Goal: Find specific page/section: Find specific page/section

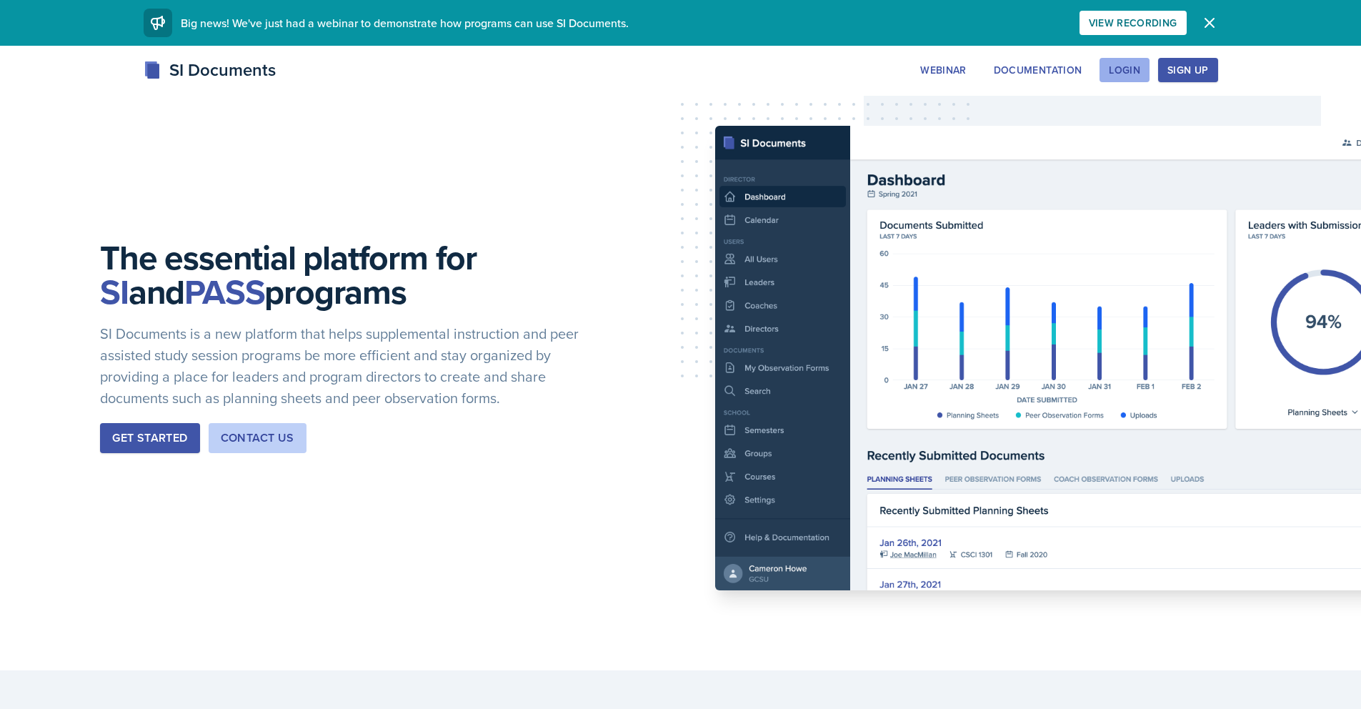
click at [1142, 69] on button "Login" at bounding box center [1124, 70] width 50 height 24
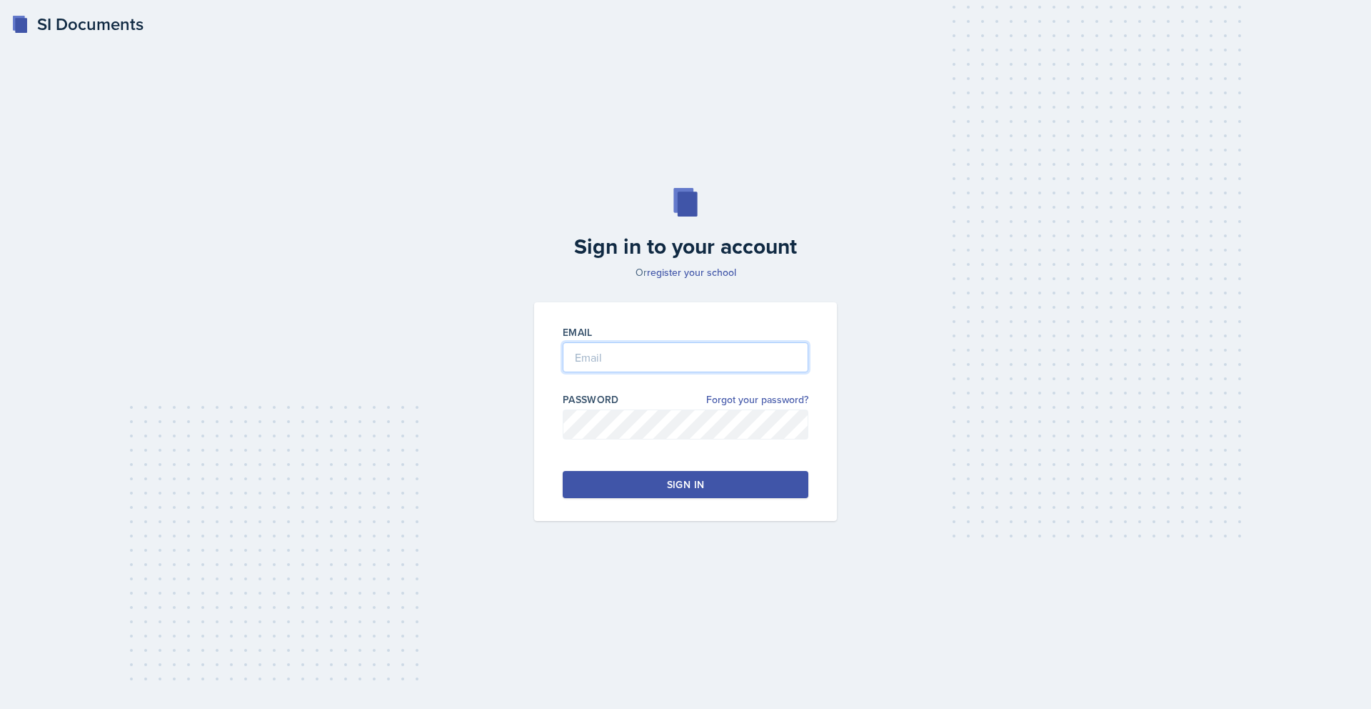
click at [641, 357] on input "email" at bounding box center [686, 357] width 246 height 30
type input "[EMAIL_ADDRESS][DOMAIN_NAME]"
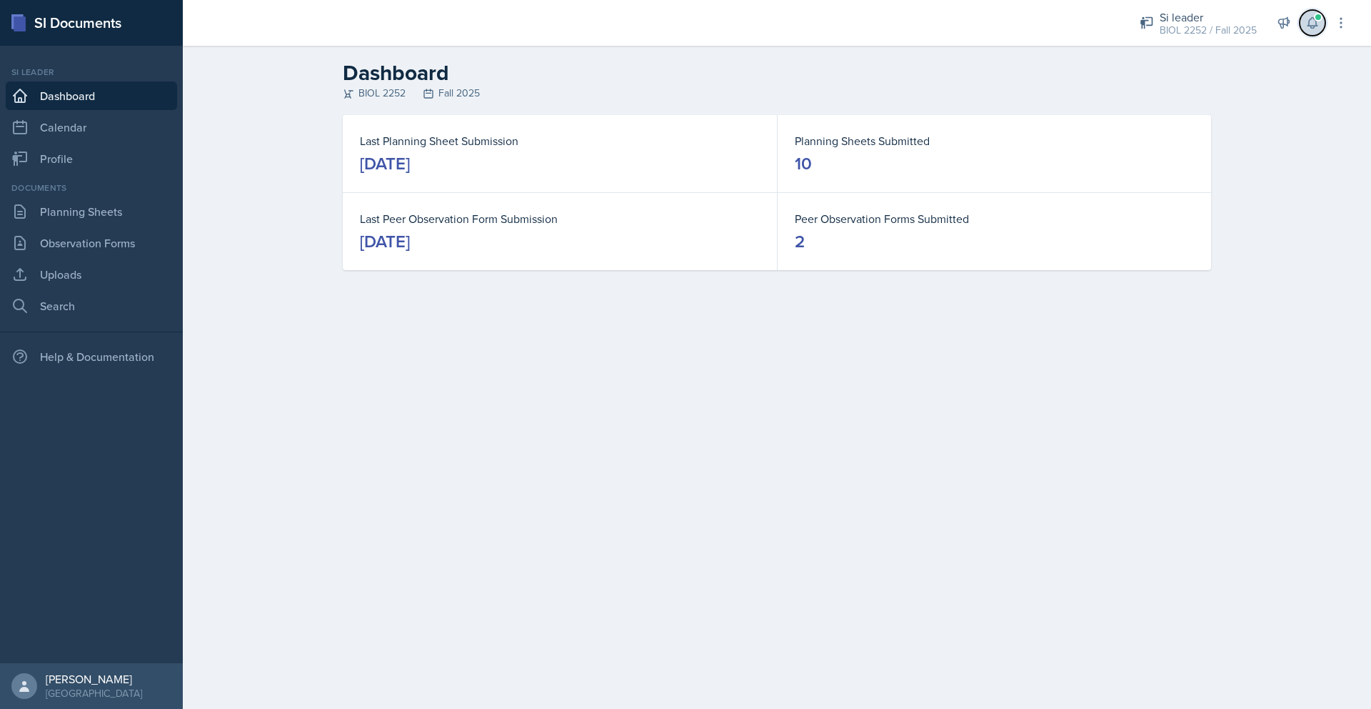
click at [1319, 28] on icon at bounding box center [1313, 23] width 14 height 14
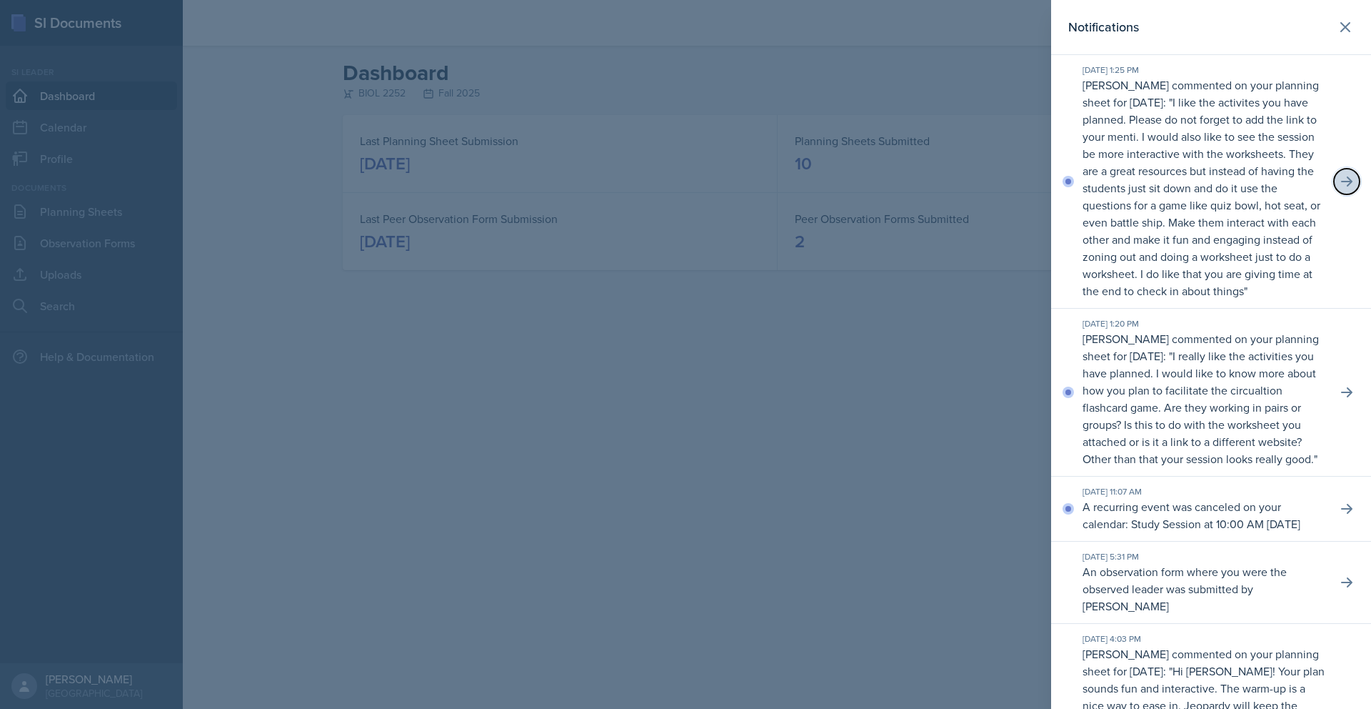
click at [1340, 189] on icon at bounding box center [1347, 181] width 14 height 14
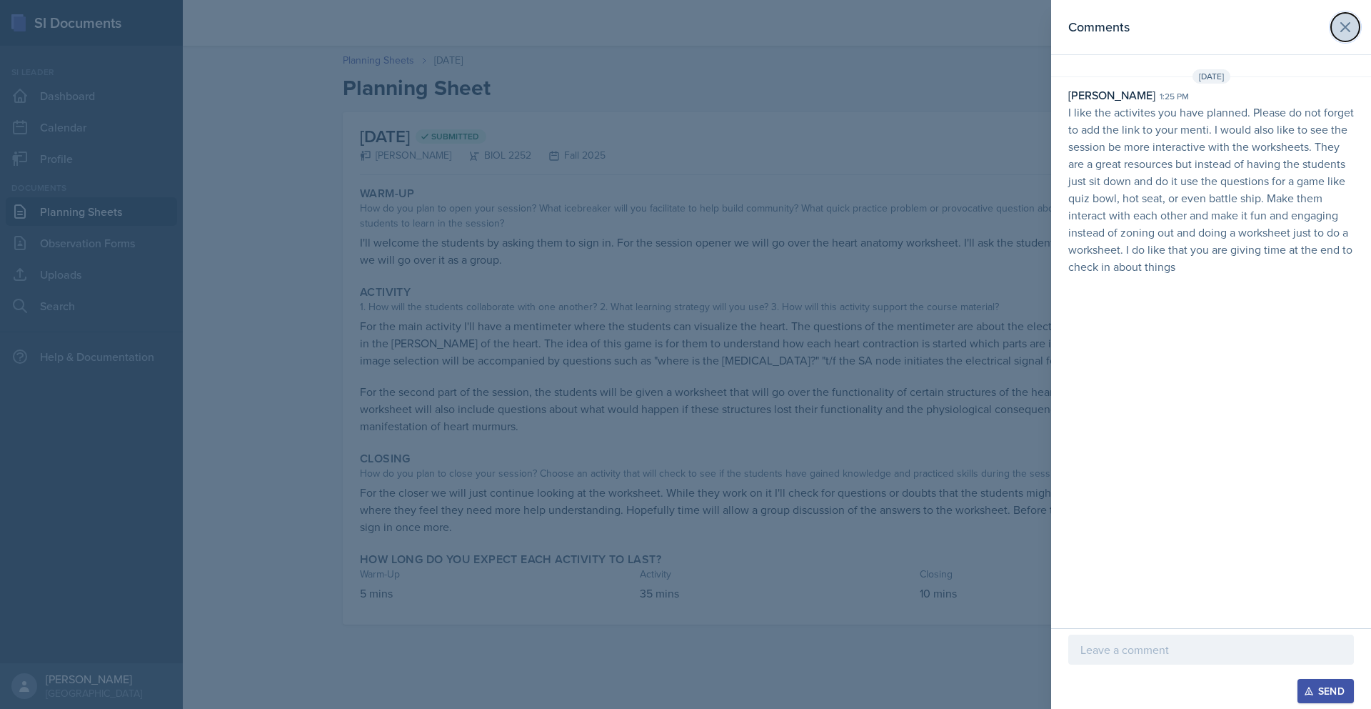
click at [1348, 31] on icon at bounding box center [1345, 27] width 17 height 17
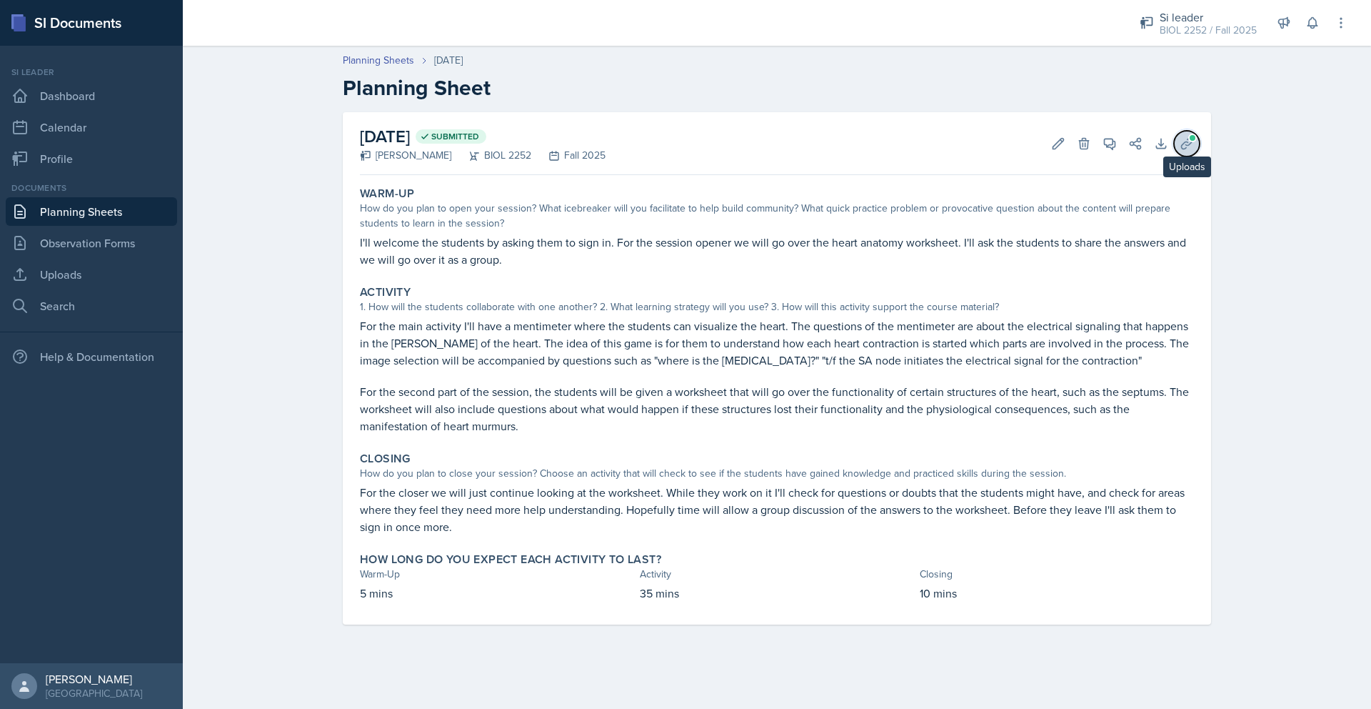
click at [1189, 140] on span at bounding box center [1193, 138] width 9 height 9
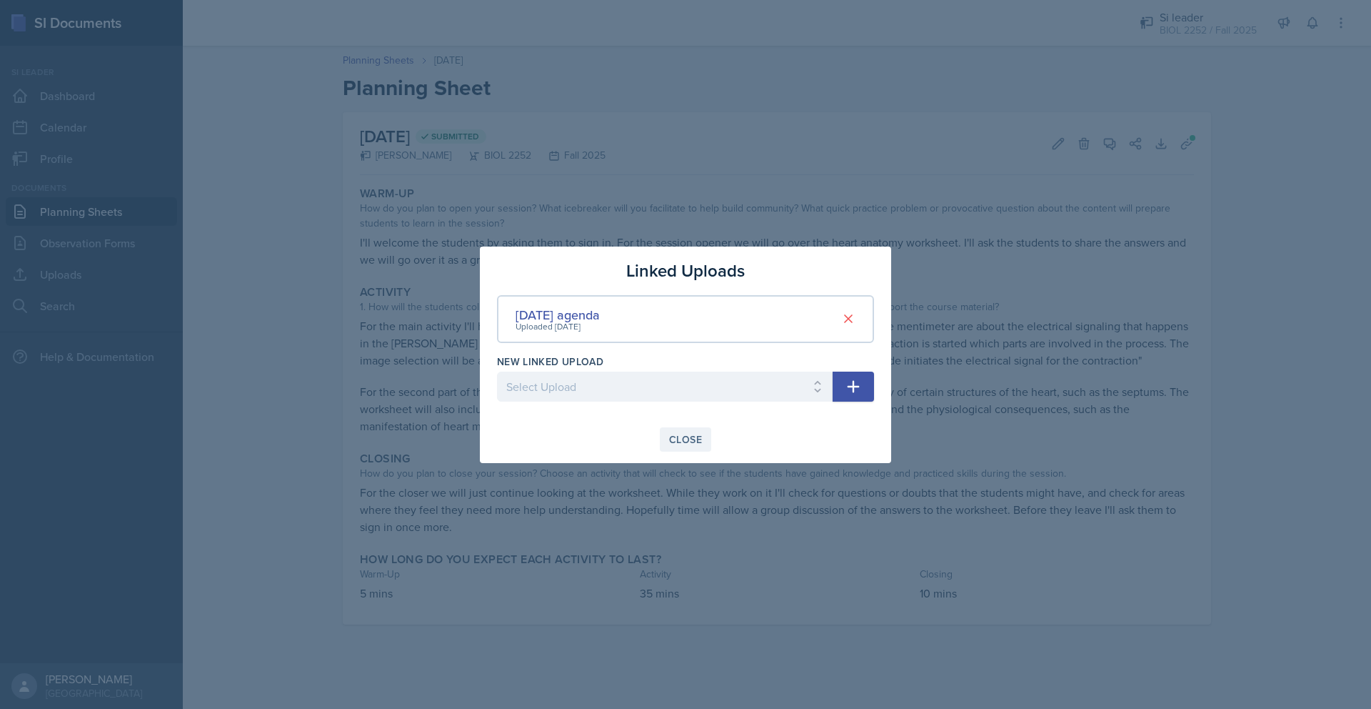
click at [684, 444] on button "Close" at bounding box center [685, 439] width 51 height 24
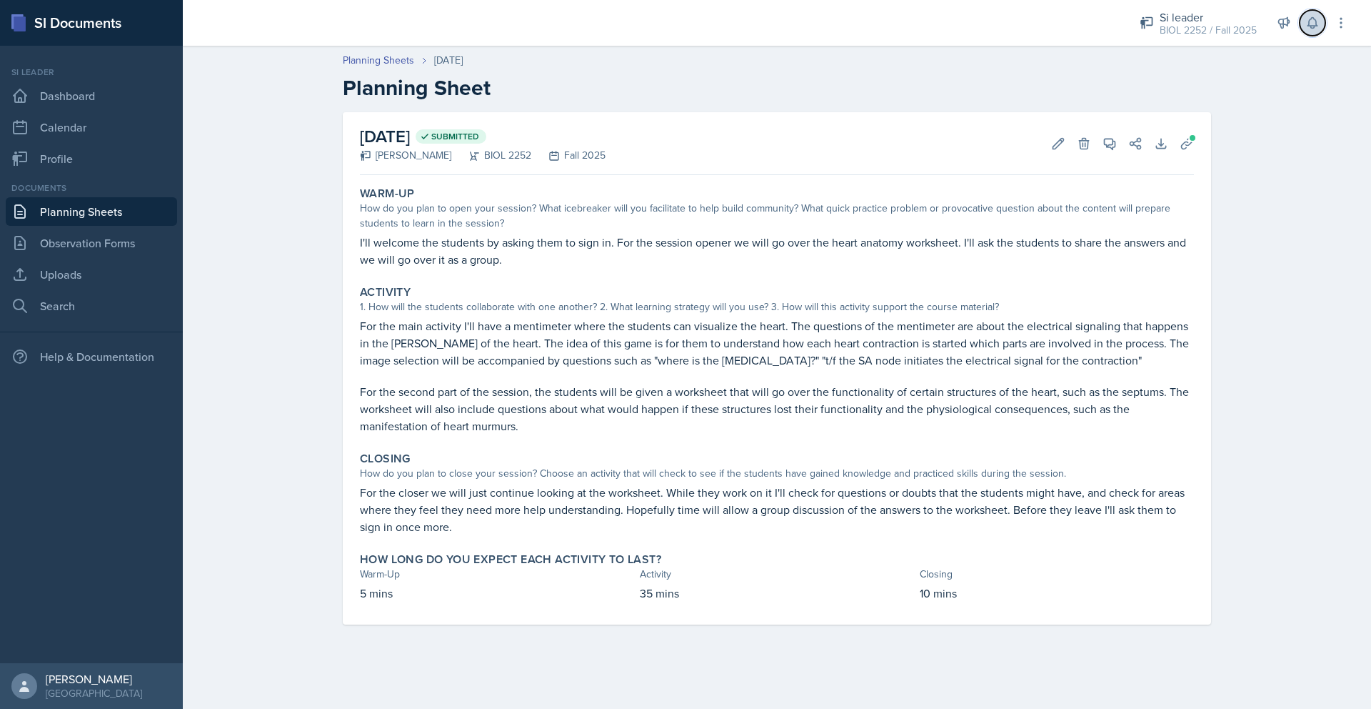
click at [1313, 22] on icon at bounding box center [1313, 23] width 14 height 14
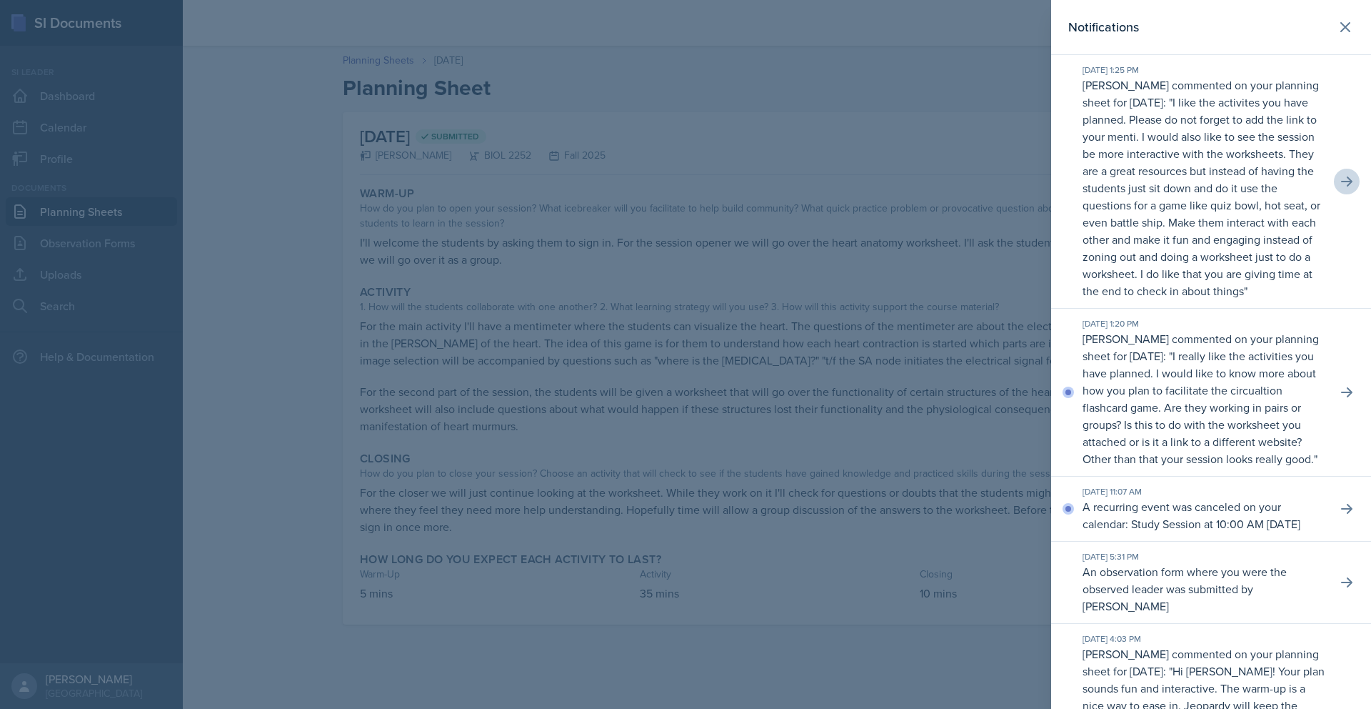
click at [897, 210] on div at bounding box center [685, 354] width 1371 height 709
